Goal: Check status: Check status

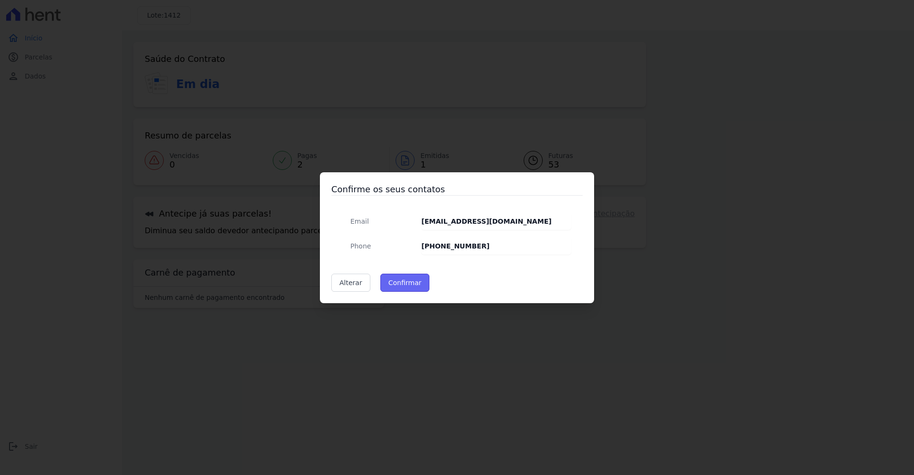
click at [394, 281] on button "Confirmar" at bounding box center [405, 283] width 50 height 18
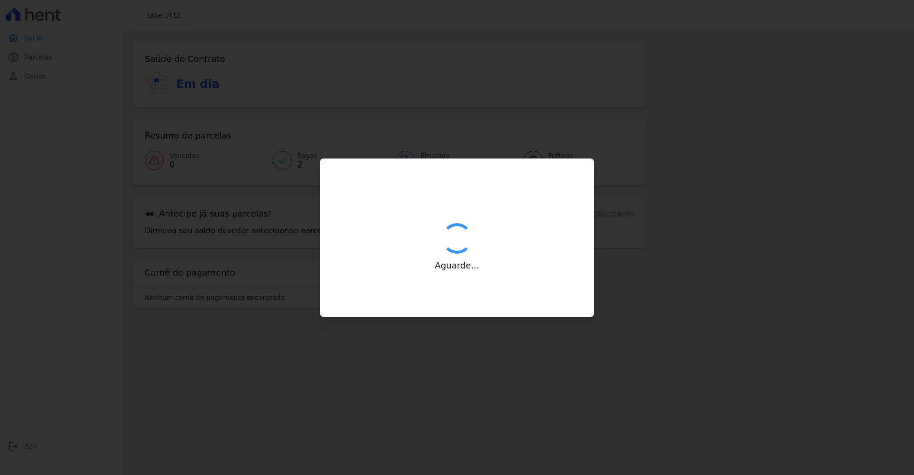
type input "Contatos confirmados com sucesso."
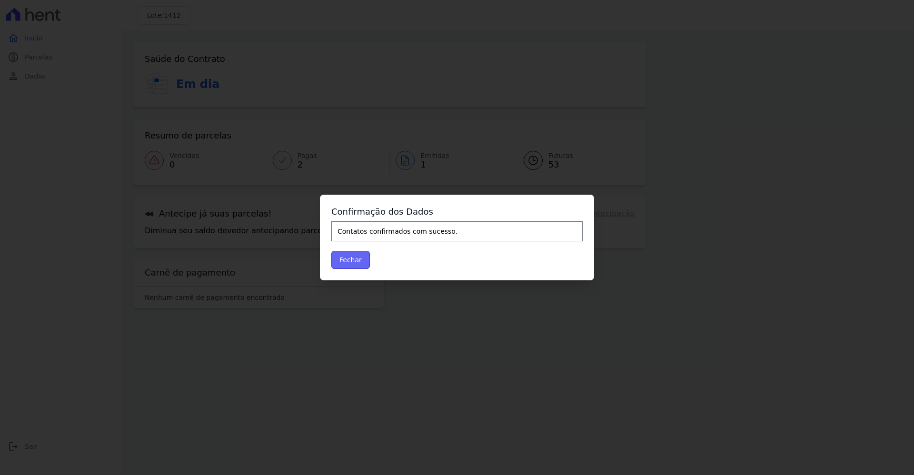
click at [350, 260] on button "Fechar" at bounding box center [350, 260] width 39 height 18
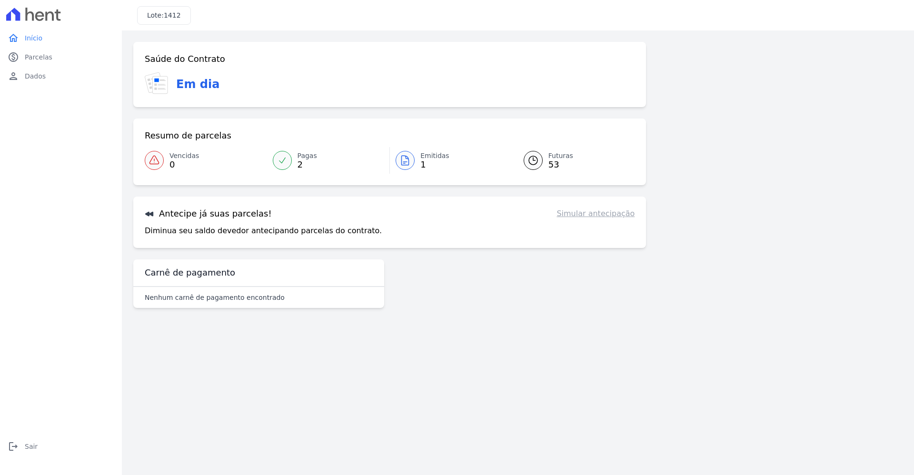
click at [602, 212] on link "Simular antecipação" at bounding box center [596, 213] width 78 height 11
click at [36, 57] on span "Parcelas" at bounding box center [39, 57] width 28 height 10
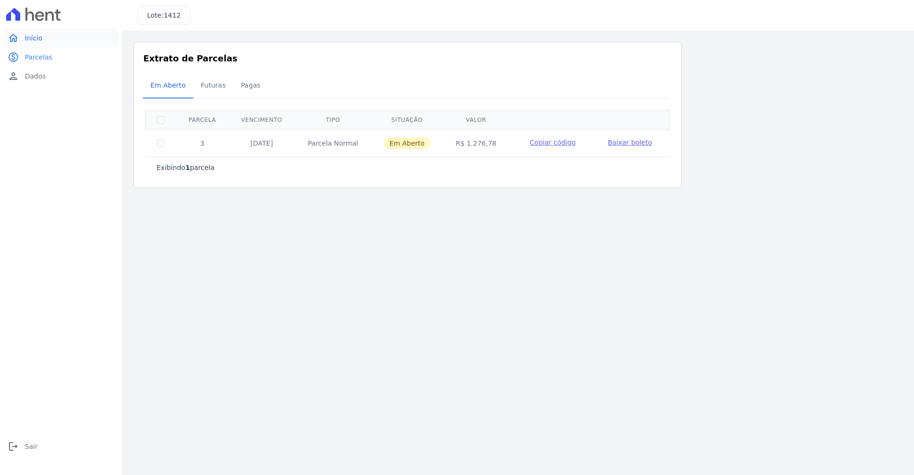
click at [30, 39] on span "Início" at bounding box center [34, 38] width 18 height 10
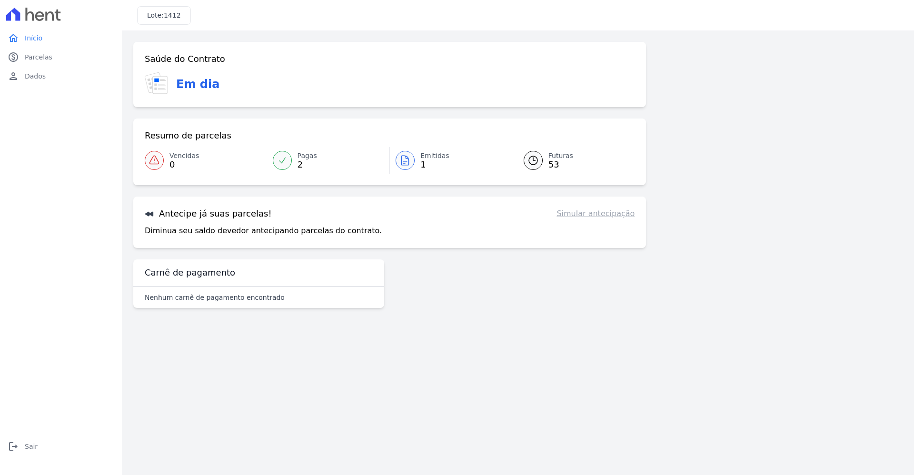
click at [582, 215] on link "Simular antecipação" at bounding box center [596, 213] width 78 height 11
drag, startPoint x: 228, startPoint y: 216, endPoint x: 215, endPoint y: 227, distance: 17.6
click at [228, 216] on h3 "Antecipe já suas parcelas!" at bounding box center [208, 213] width 127 height 11
click at [28, 38] on span "Início" at bounding box center [34, 38] width 18 height 10
click at [33, 54] on span "Parcelas" at bounding box center [39, 57] width 28 height 10
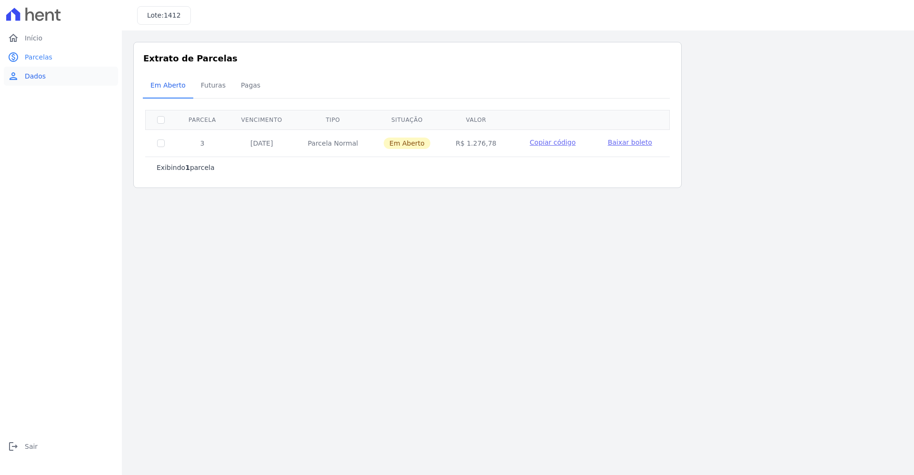
click at [30, 74] on span "Dados" at bounding box center [35, 76] width 21 height 10
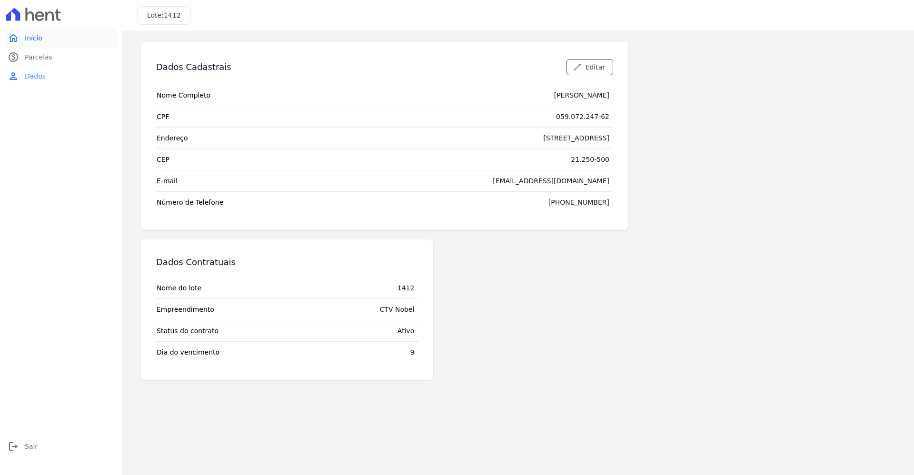
click at [35, 37] on span "Início" at bounding box center [34, 38] width 18 height 10
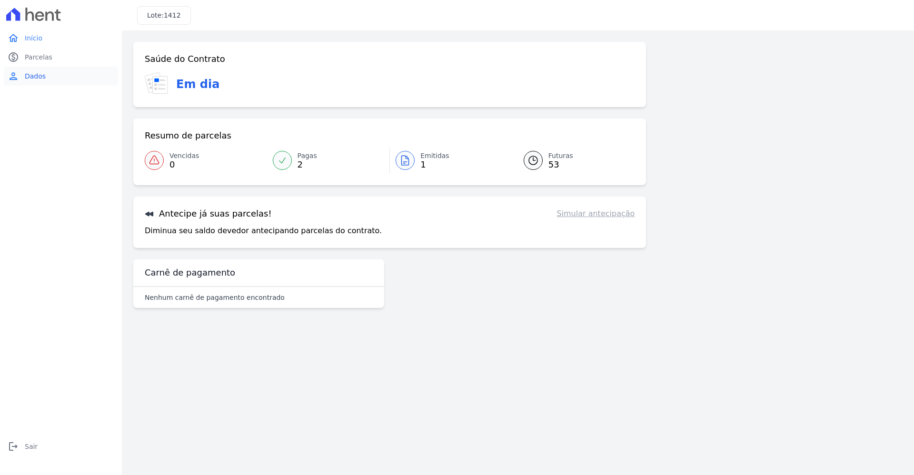
click at [32, 73] on span "Dados" at bounding box center [35, 76] width 21 height 10
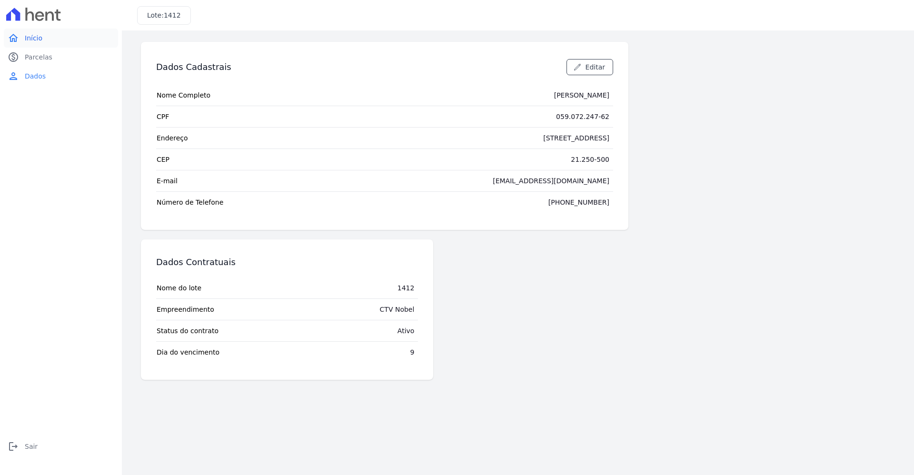
click at [37, 38] on span "Início" at bounding box center [34, 38] width 18 height 10
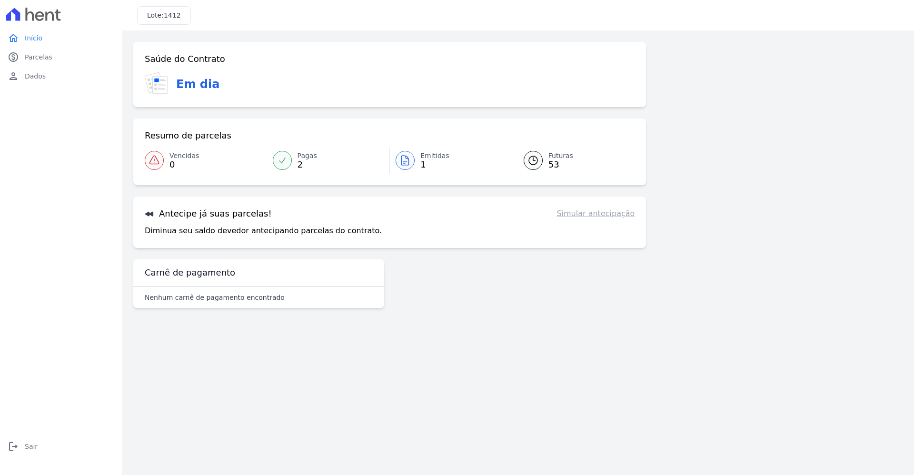
click at [545, 158] on link "Futuras 53" at bounding box center [573, 160] width 123 height 27
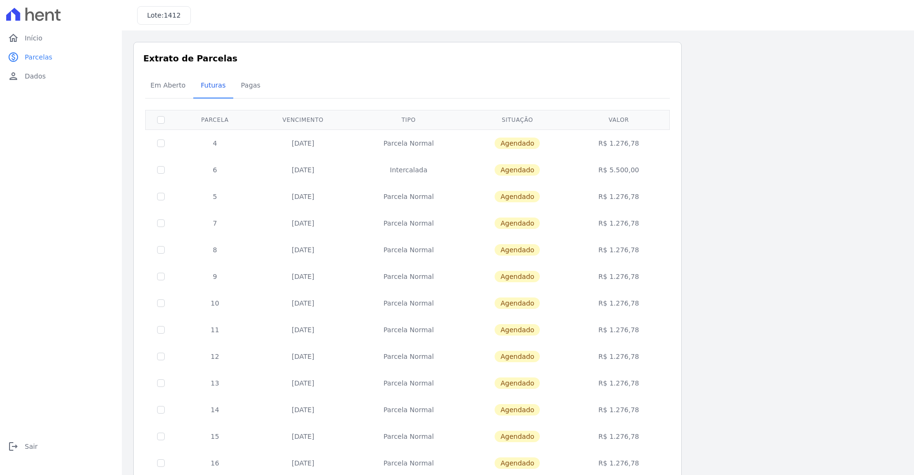
click at [156, 121] on th at bounding box center [161, 120] width 31 height 20
click at [160, 151] on td at bounding box center [161, 143] width 31 height 27
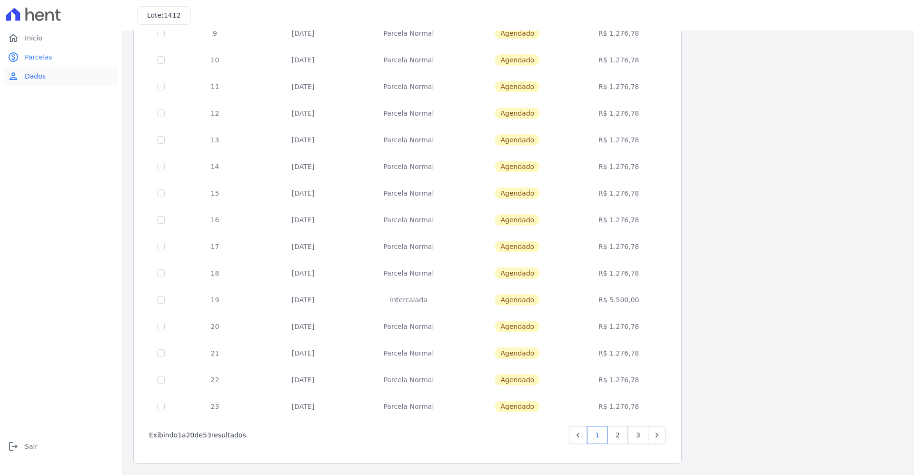
click at [35, 76] on span "Dados" at bounding box center [35, 76] width 21 height 10
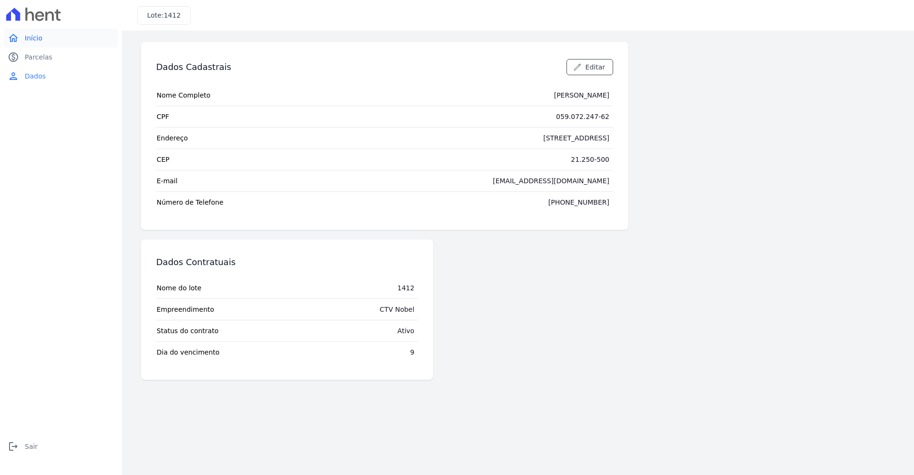
click at [30, 37] on span "Início" at bounding box center [34, 38] width 18 height 10
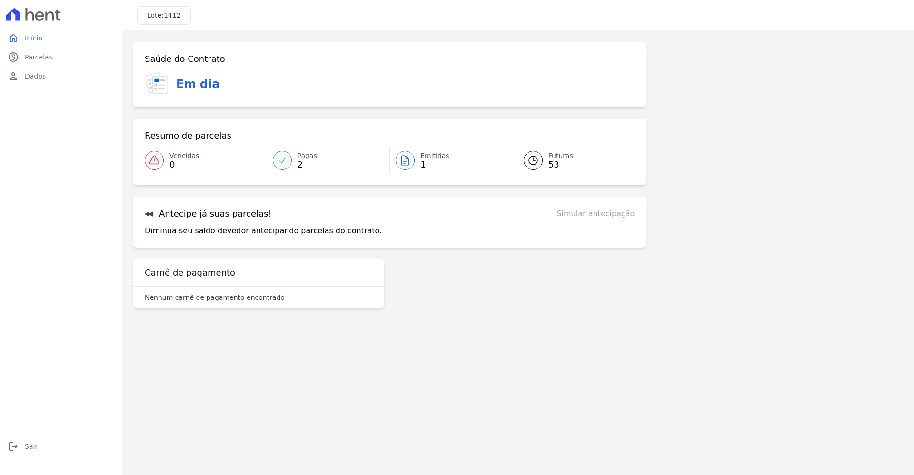
click at [543, 161] on link "Futuras 53" at bounding box center [573, 160] width 123 height 27
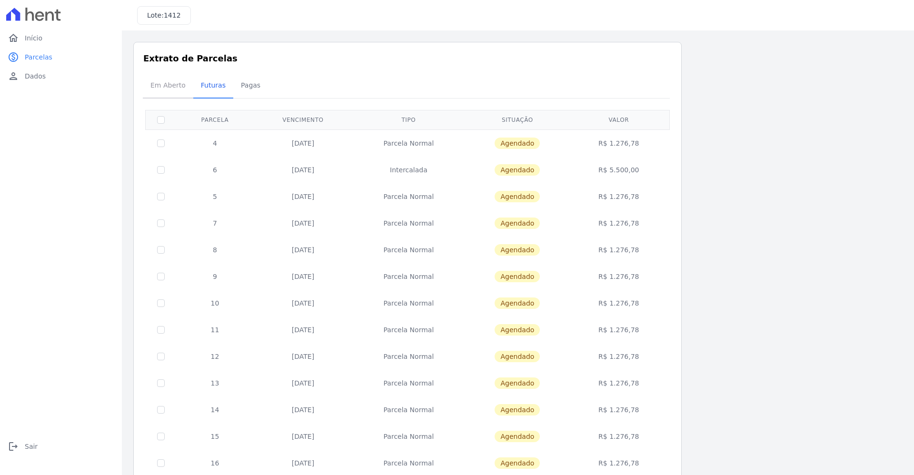
click at [171, 88] on span "Em Aberto" at bounding box center [168, 85] width 47 height 19
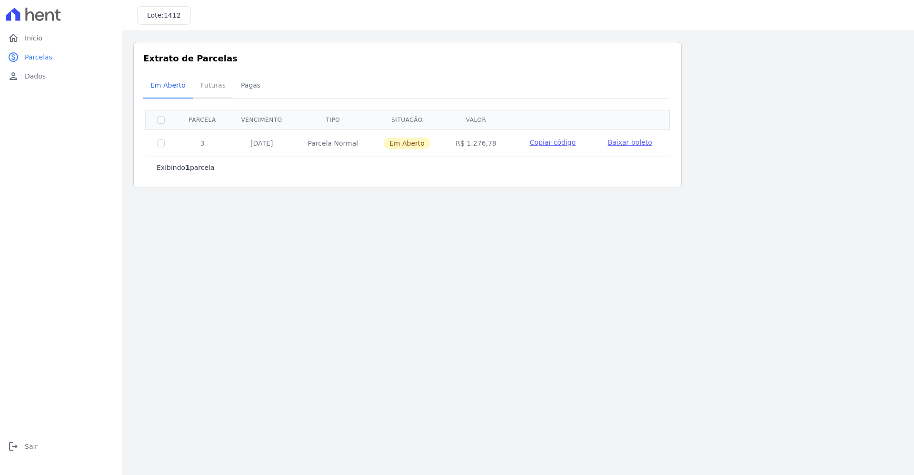
click at [215, 88] on span "Futuras" at bounding box center [213, 85] width 36 height 19
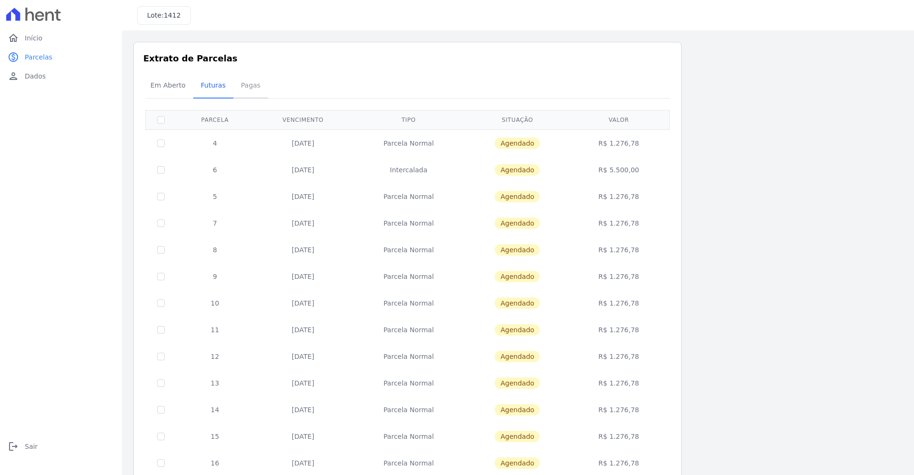
click at [247, 85] on span "Pagas" at bounding box center [250, 85] width 31 height 19
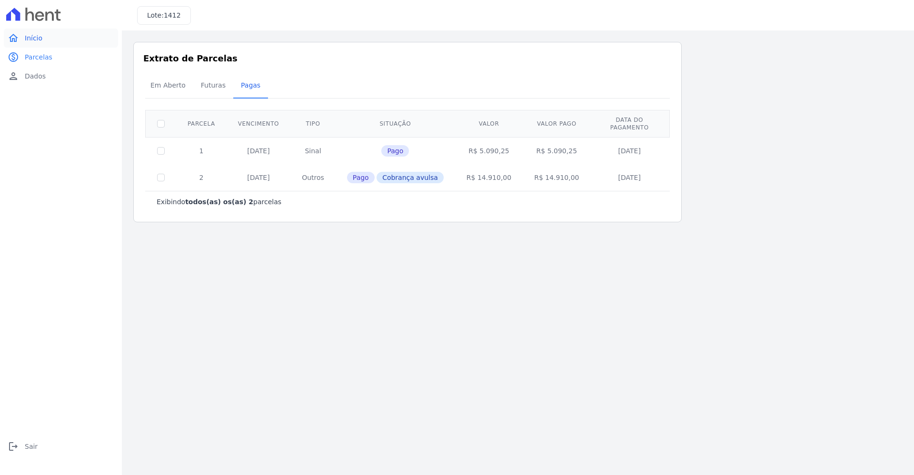
click at [43, 33] on link "home Início" at bounding box center [61, 38] width 114 height 19
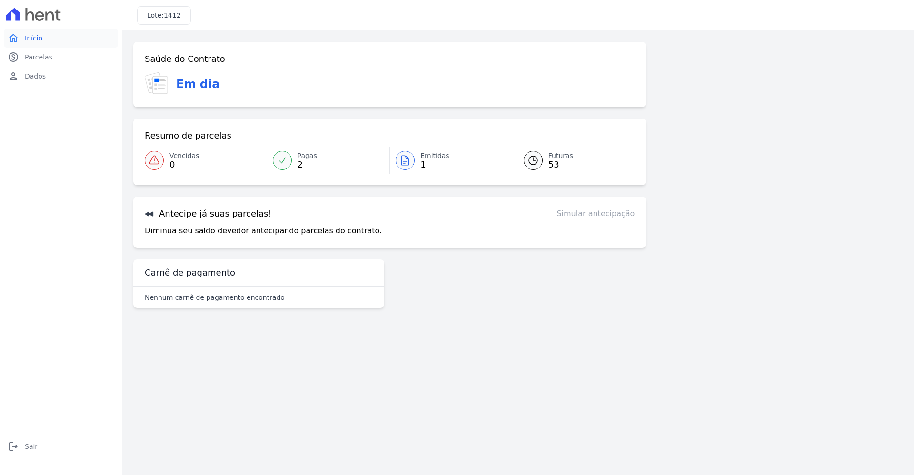
click at [29, 34] on span "Início" at bounding box center [34, 38] width 18 height 10
click at [587, 216] on link "Simular antecipação" at bounding box center [596, 213] width 78 height 11
click at [537, 219] on div "Antecipe já suas parcelas! Simular antecipação" at bounding box center [390, 213] width 490 height 11
click at [148, 215] on icon at bounding box center [149, 214] width 8 height 5
